Goal: Task Accomplishment & Management: Manage account settings

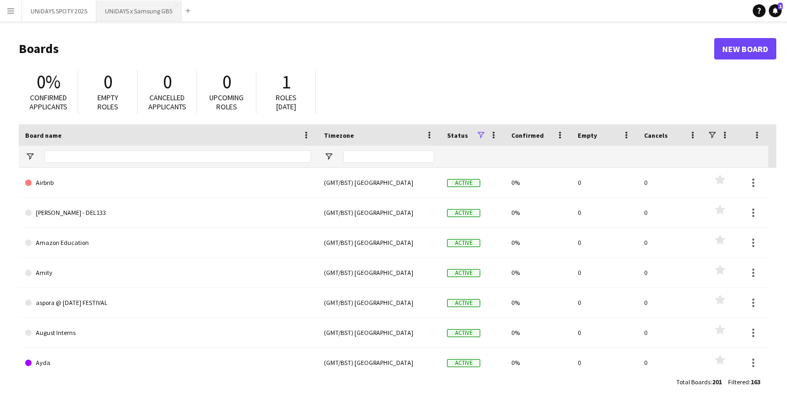
click at [135, 10] on button "UNiDAYS x Samsung GB5 Close" at bounding box center [138, 11] width 85 height 21
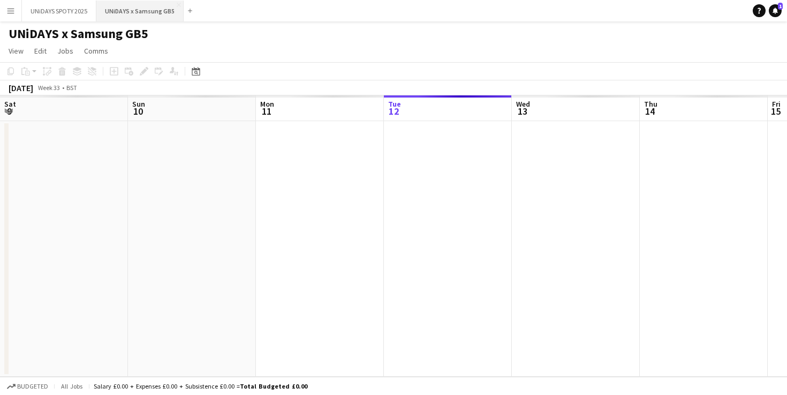
scroll to position [0, 256]
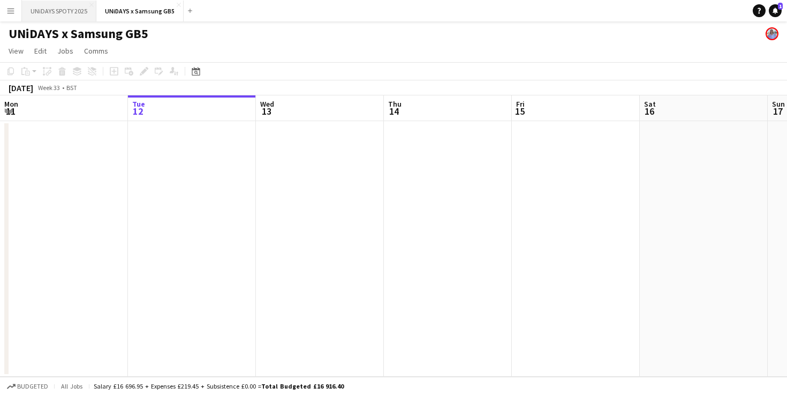
click at [61, 14] on button "UNiDAYS SPOTY 2025 Close" at bounding box center [59, 11] width 74 height 21
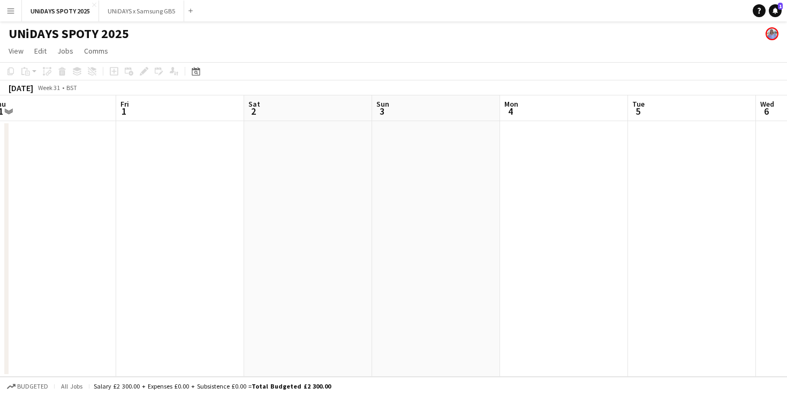
scroll to position [0, 266]
click at [138, 15] on button "UNiDAYS x Samsung GB5 Close" at bounding box center [141, 11] width 85 height 21
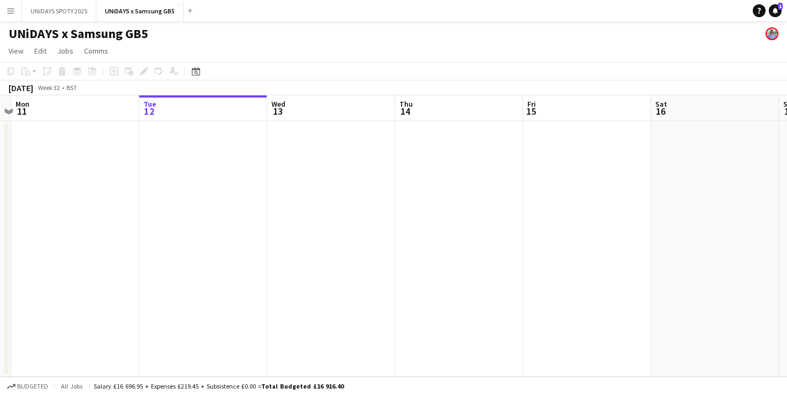
scroll to position [0, 380]
click at [62, 14] on button "UNiDAYS SPOTY 2025 Close" at bounding box center [59, 11] width 74 height 21
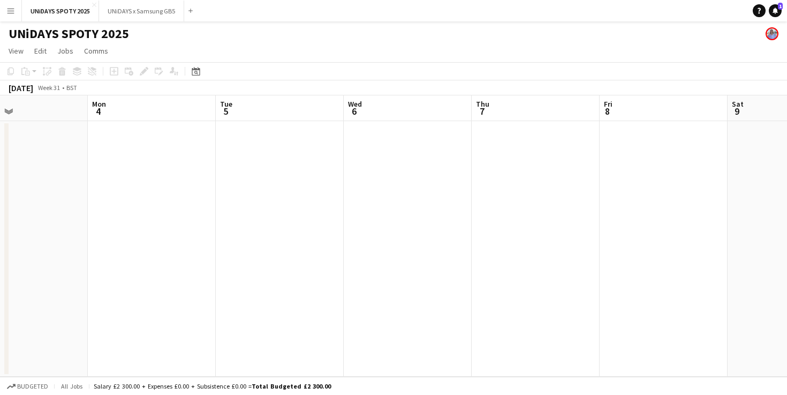
scroll to position [0, 344]
click at [228, 165] on app-date-cell at bounding box center [232, 248] width 128 height 255
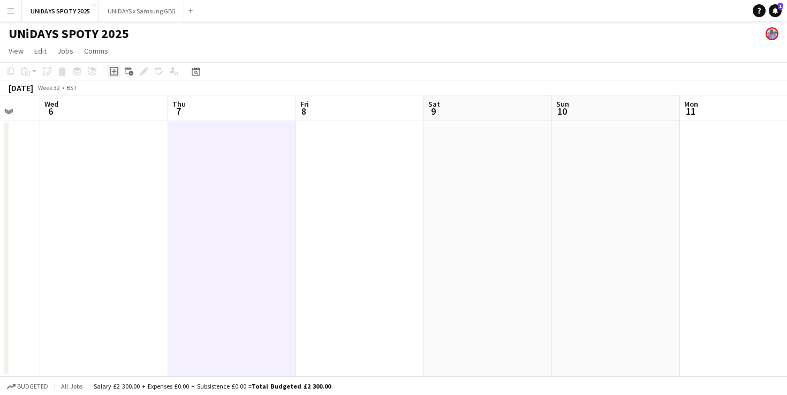
click at [114, 67] on icon at bounding box center [114, 71] width 9 height 9
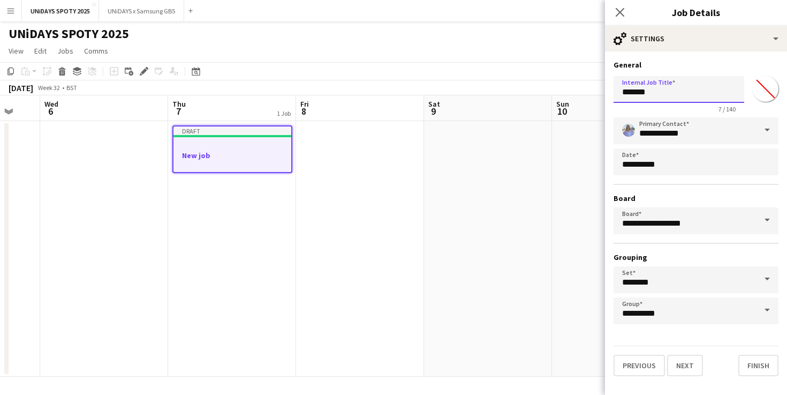
click at [675, 96] on input "*******" at bounding box center [679, 89] width 131 height 27
type input "**********"
click at [690, 367] on button "Next" at bounding box center [685, 365] width 36 height 21
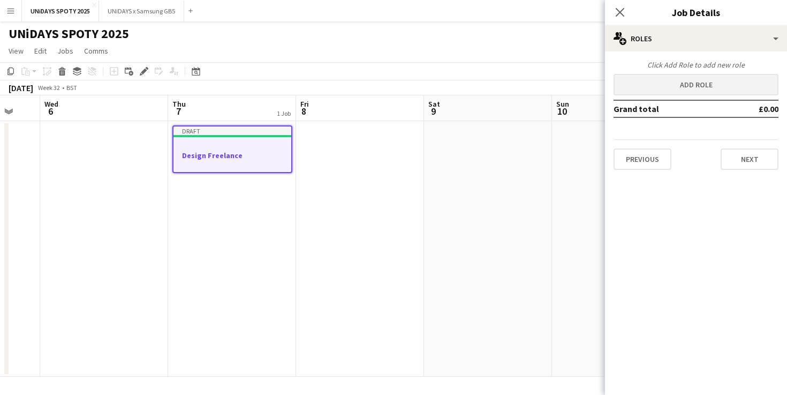
click at [676, 89] on button "Add role" at bounding box center [696, 84] width 165 height 21
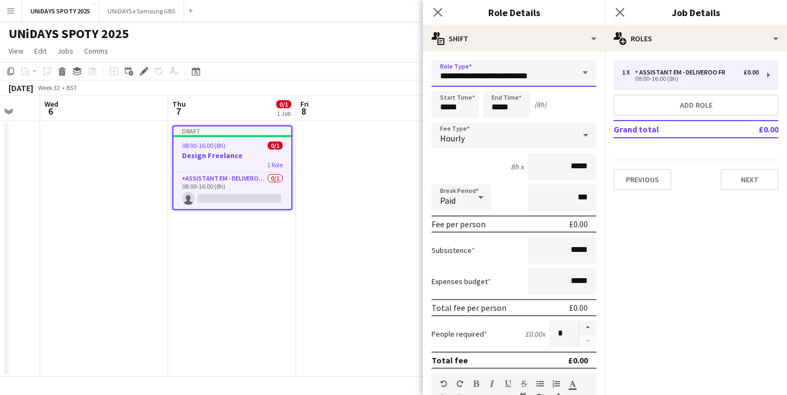
click at [511, 76] on input "**********" at bounding box center [514, 73] width 165 height 27
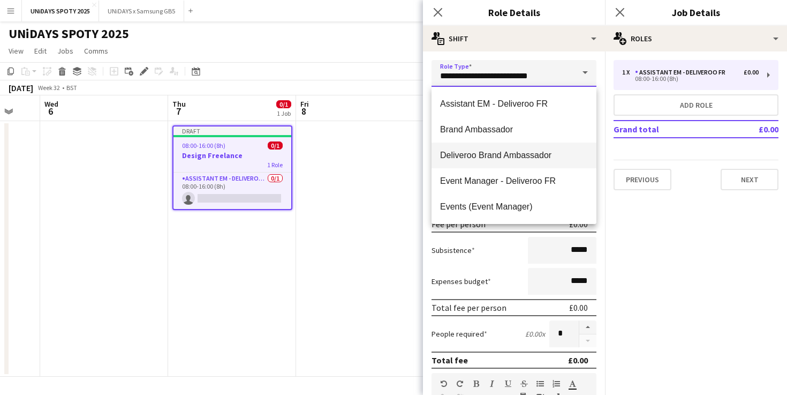
scroll to position [0, 0]
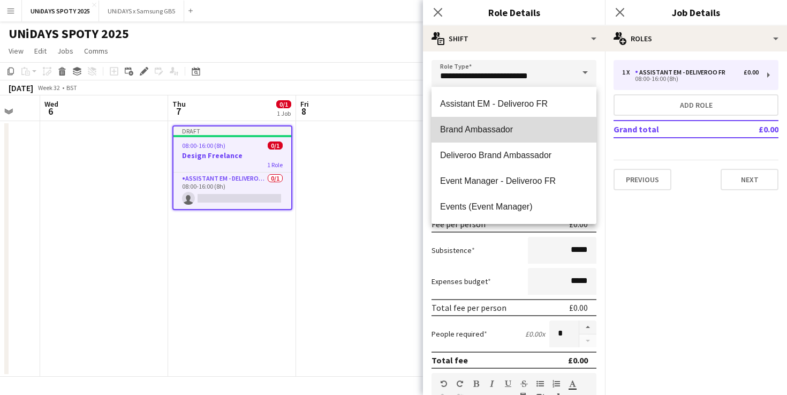
click at [507, 135] on mat-option "Brand Ambassador" at bounding box center [514, 130] width 165 height 26
type input "**********"
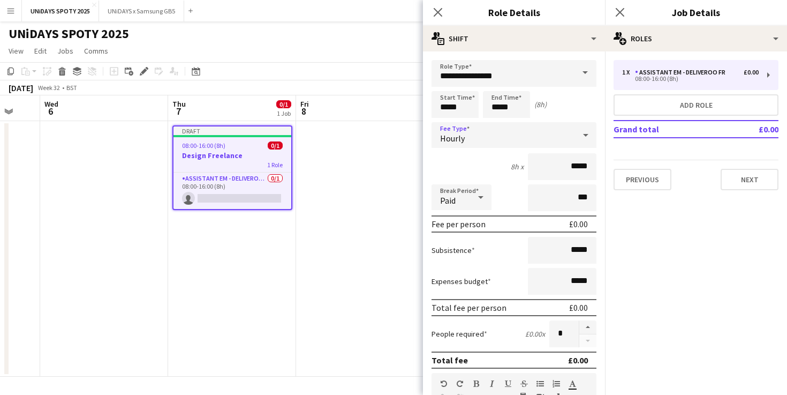
click at [547, 141] on div "Hourly" at bounding box center [504, 135] width 144 height 26
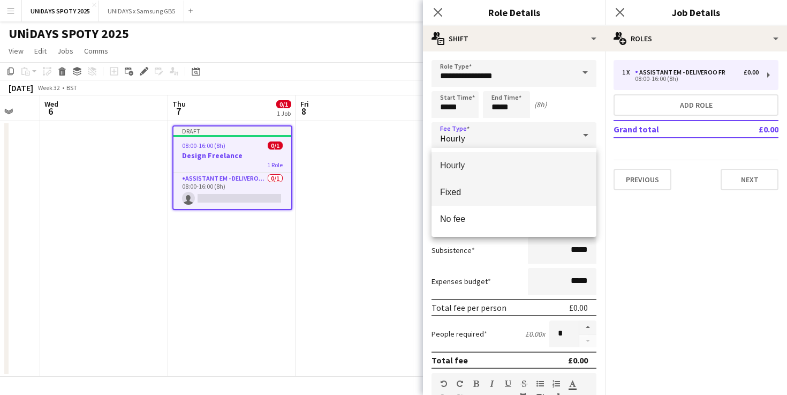
click at [485, 191] on span "Fixed" at bounding box center [514, 192] width 148 height 10
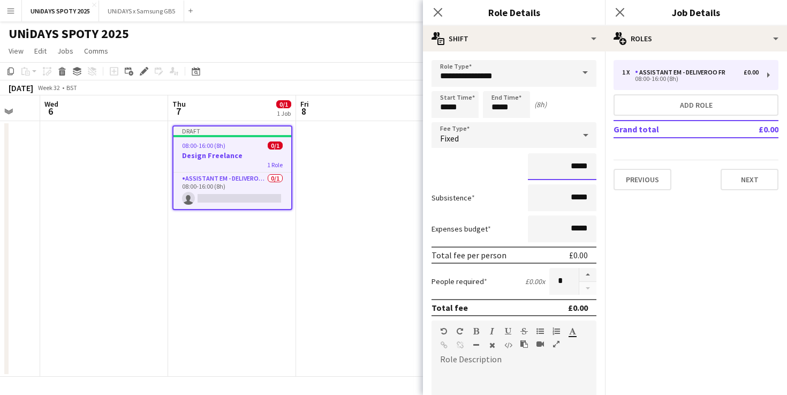
drag, startPoint x: 562, startPoint y: 171, endPoint x: 594, endPoint y: 171, distance: 31.6
click at [594, 171] on input "*****" at bounding box center [562, 166] width 69 height 27
type input "**"
type input "****"
click at [622, 256] on mat-expansion-panel "pencil3 General details 1 x Assistant EM - Deliveroo FR £0.00 08:00-16:00 (8h) …" at bounding box center [696, 222] width 182 height 343
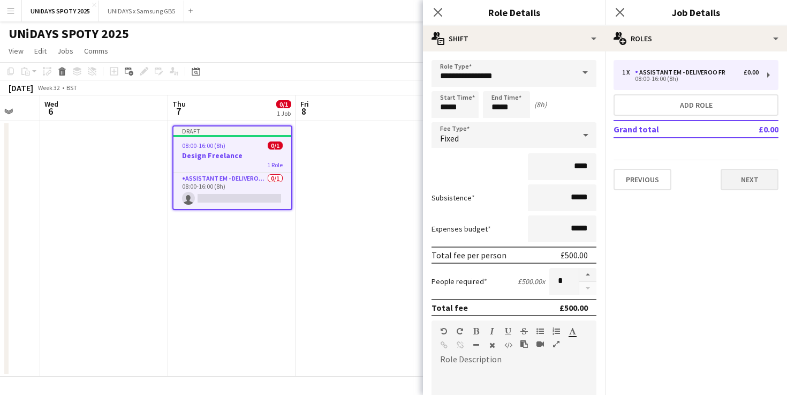
click at [762, 178] on button "Next" at bounding box center [750, 179] width 58 height 21
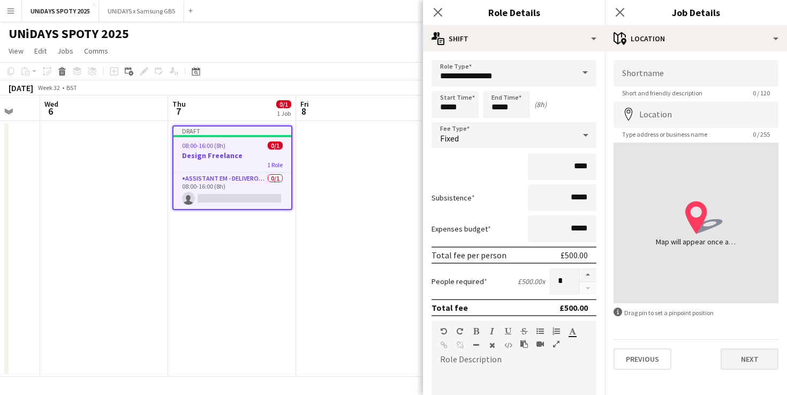
click at [736, 352] on button "Next" at bounding box center [750, 358] width 58 height 21
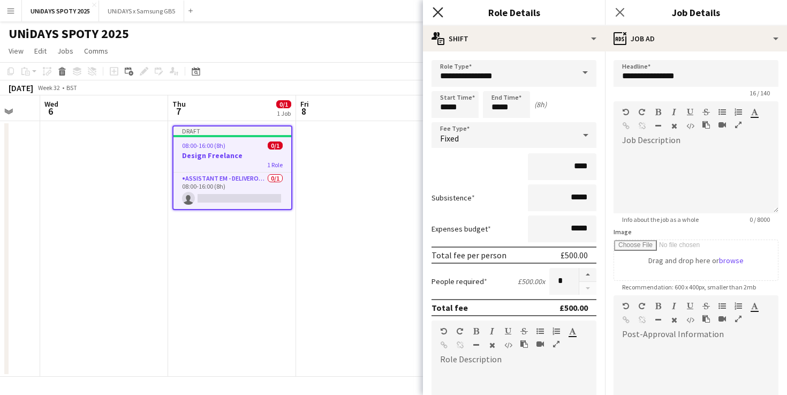
click at [441, 12] on icon "Close pop-in" at bounding box center [438, 12] width 10 height 10
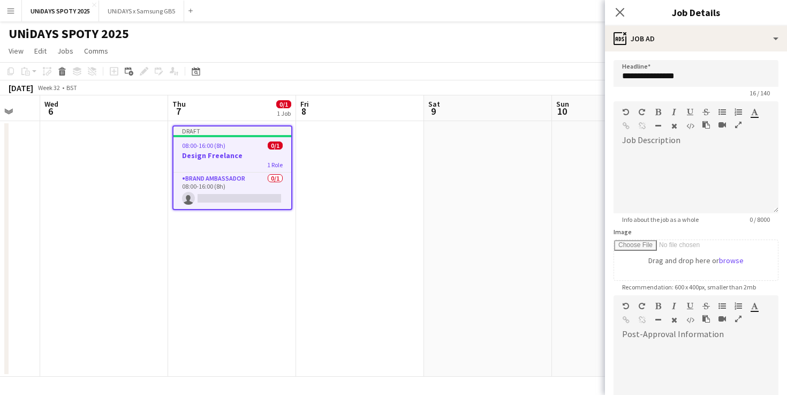
click at [234, 146] on div "08:00-16:00 (8h) 0/1" at bounding box center [233, 145] width 118 height 8
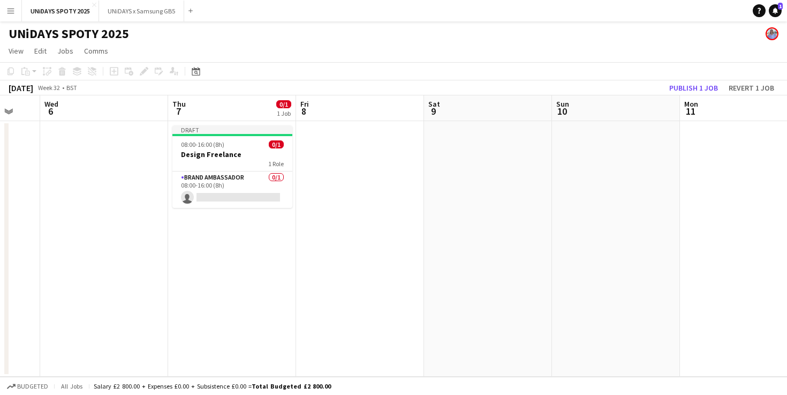
click at [171, 145] on app-date-cell "Draft 08:00-16:00 (8h) 0/1 Design Freelance 1 Role Brand Ambassador 0/1 08:00-1…" at bounding box center [232, 248] width 128 height 255
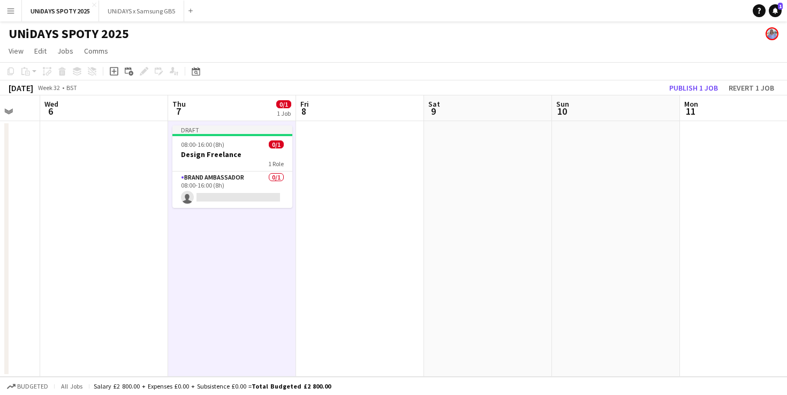
click at [190, 116] on app-board-header-date "Thu 7 0/1 1 Job" at bounding box center [232, 108] width 128 height 26
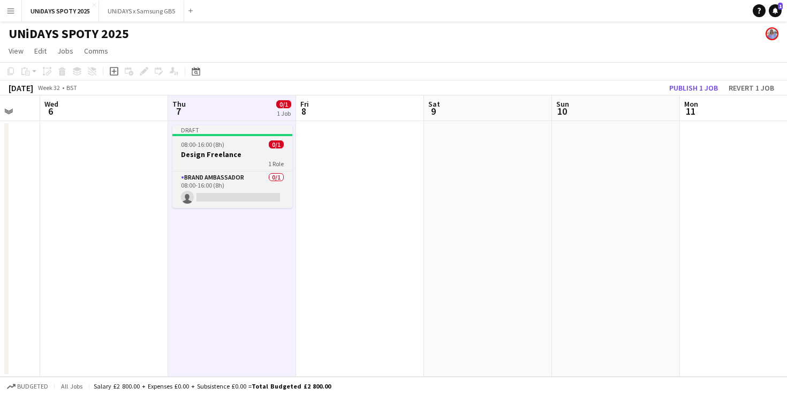
click at [198, 139] on app-job-card "Draft 08:00-16:00 (8h) 0/1 Design Freelance 1 Role Brand Ambassador 0/1 08:00-1…" at bounding box center [232, 166] width 120 height 82
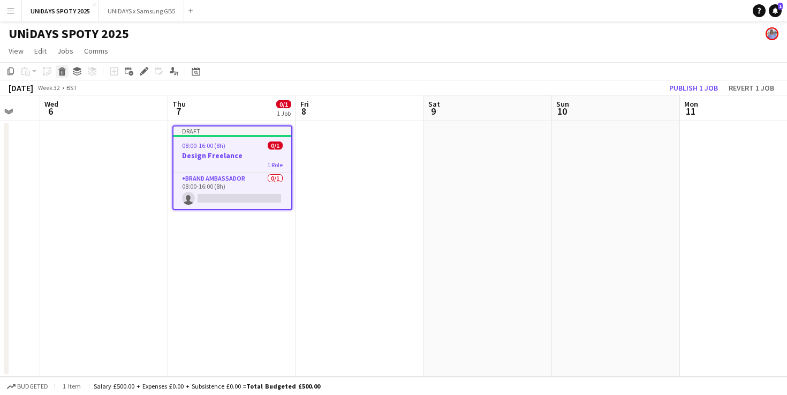
click at [64, 72] on icon at bounding box center [62, 72] width 6 height 5
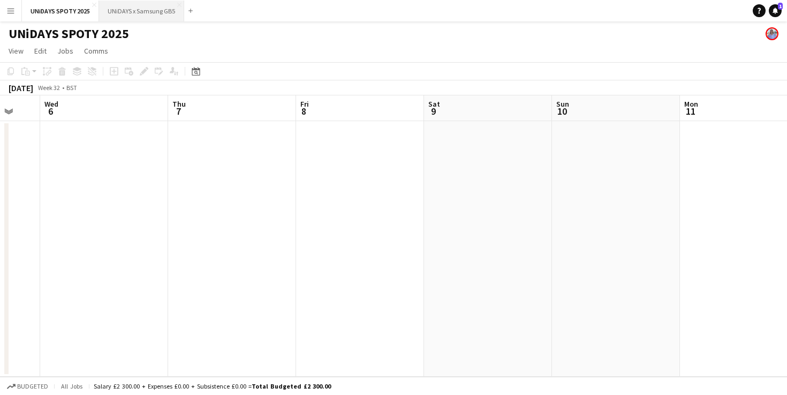
click at [148, 11] on button "UNiDAYS x Samsung GB5 Close" at bounding box center [141, 11] width 85 height 21
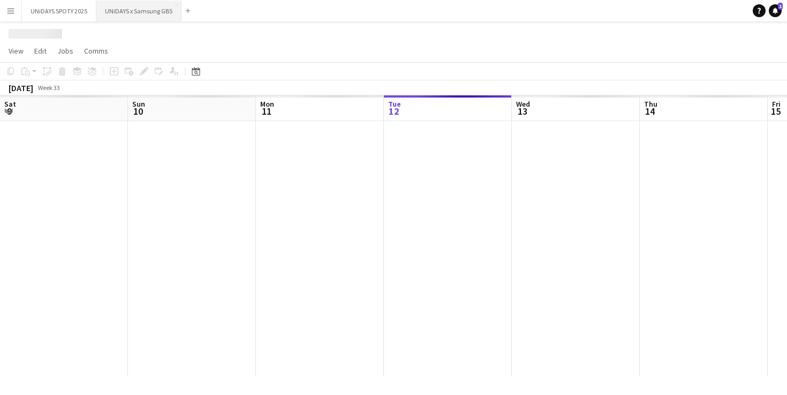
scroll to position [0, 256]
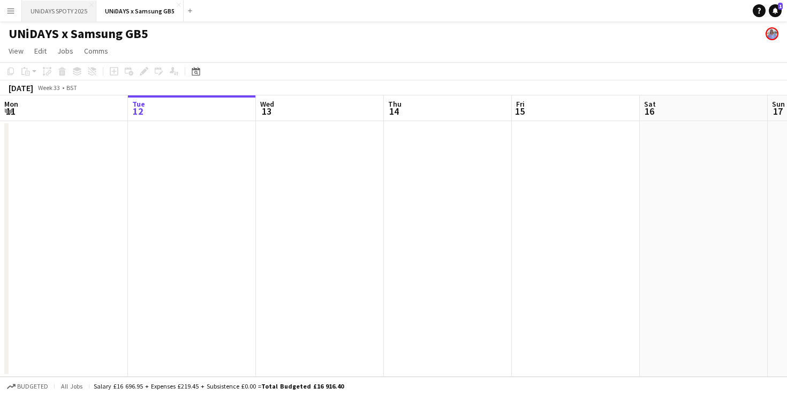
click at [69, 13] on button "UNiDAYS SPOTY 2025 Close" at bounding box center [59, 11] width 74 height 21
